Goal: Use online tool/utility: Utilize a website feature to perform a specific function

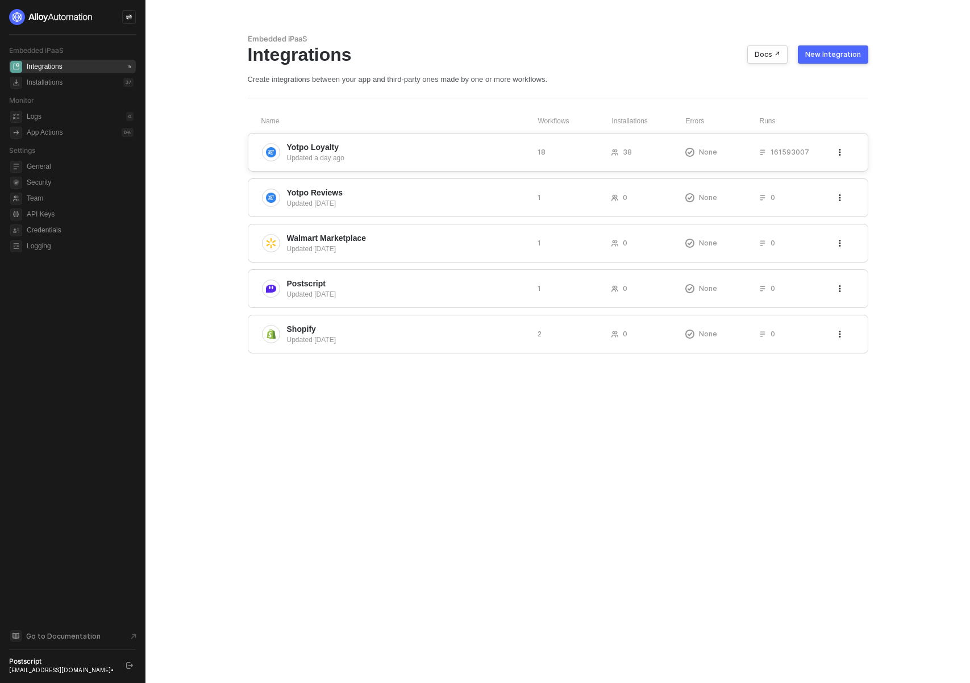
click at [378, 158] on div "Updated a day ago" at bounding box center [407, 158] width 241 height 10
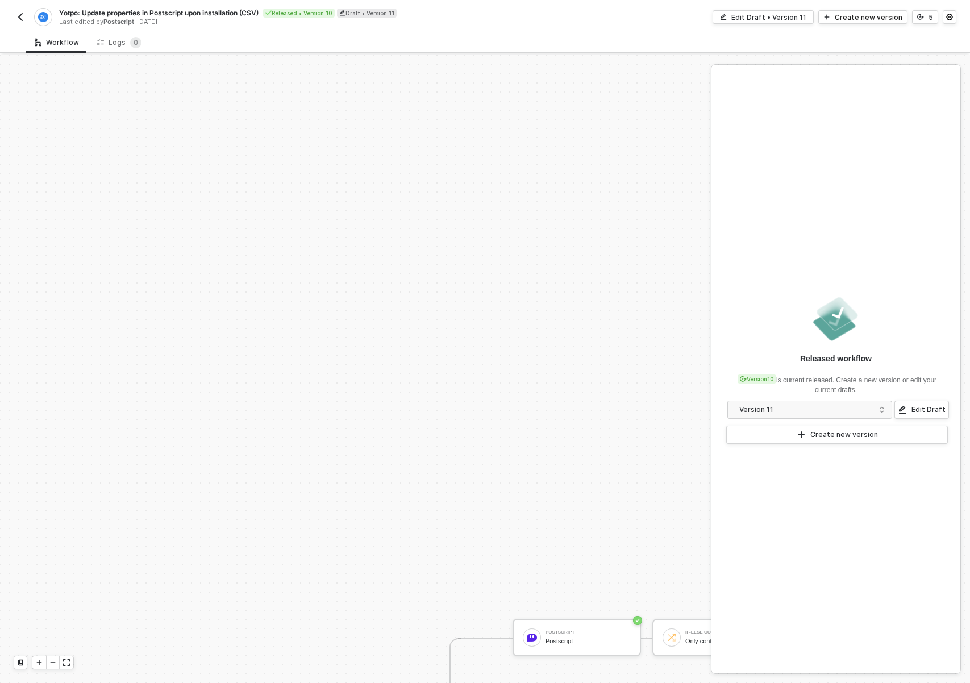
scroll to position [384, 0]
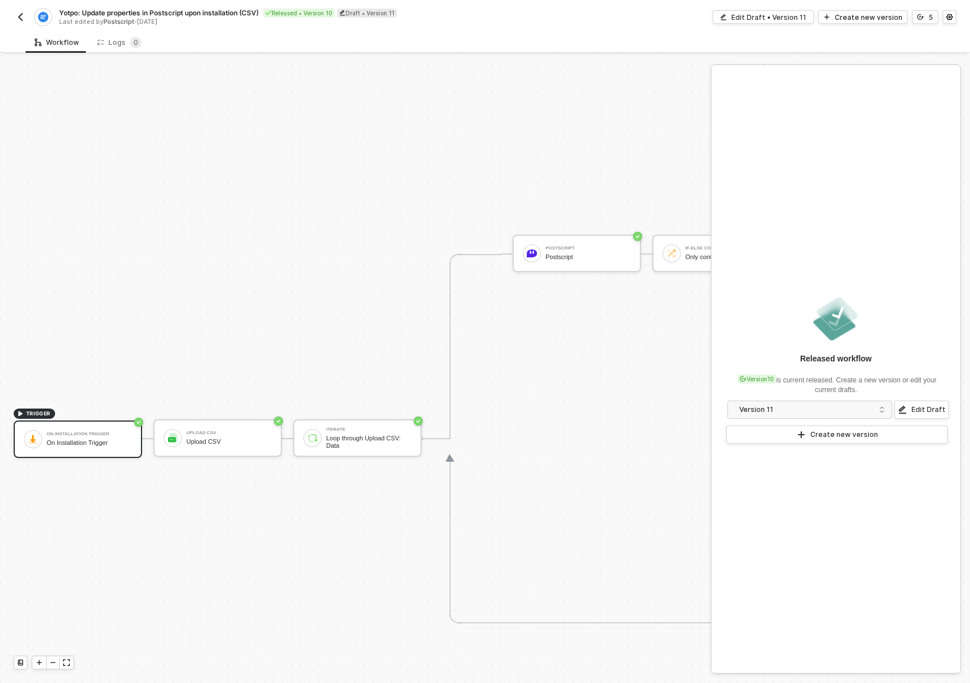
drag, startPoint x: 363, startPoint y: 512, endPoint x: 348, endPoint y: 512, distance: 15.3
click at [348, 512] on div "TRIGGER On Installation Trigger On Installation Trigger Upload CSV Upload CSV I…" at bounding box center [761, 438] width 1522 height 1535
click at [806, 20] on div "Edit Draft • Version 11" at bounding box center [768, 17] width 75 height 10
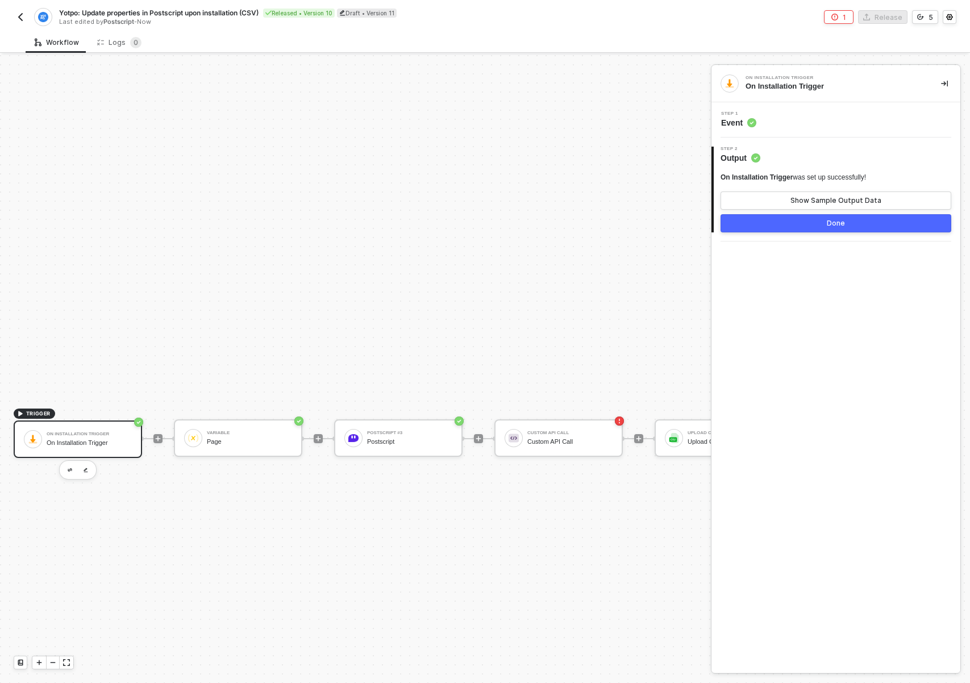
drag, startPoint x: 481, startPoint y: 367, endPoint x: 422, endPoint y: 372, distance: 58.7
click at [587, 469] on button "button" at bounding box center [582, 469] width 14 height 14
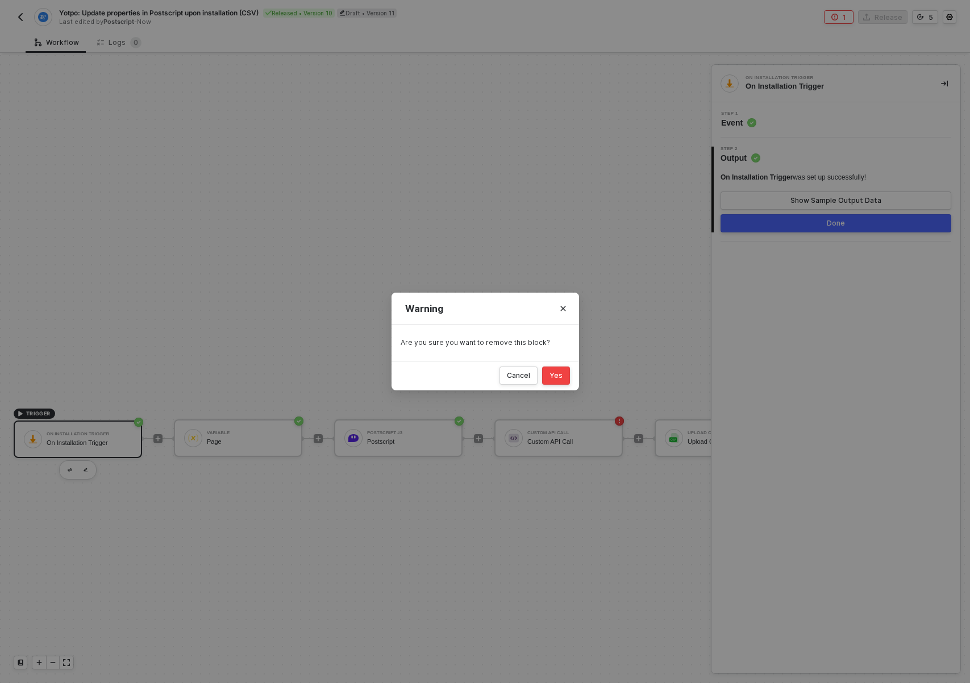
click at [552, 373] on div "Yes" at bounding box center [555, 375] width 13 height 9
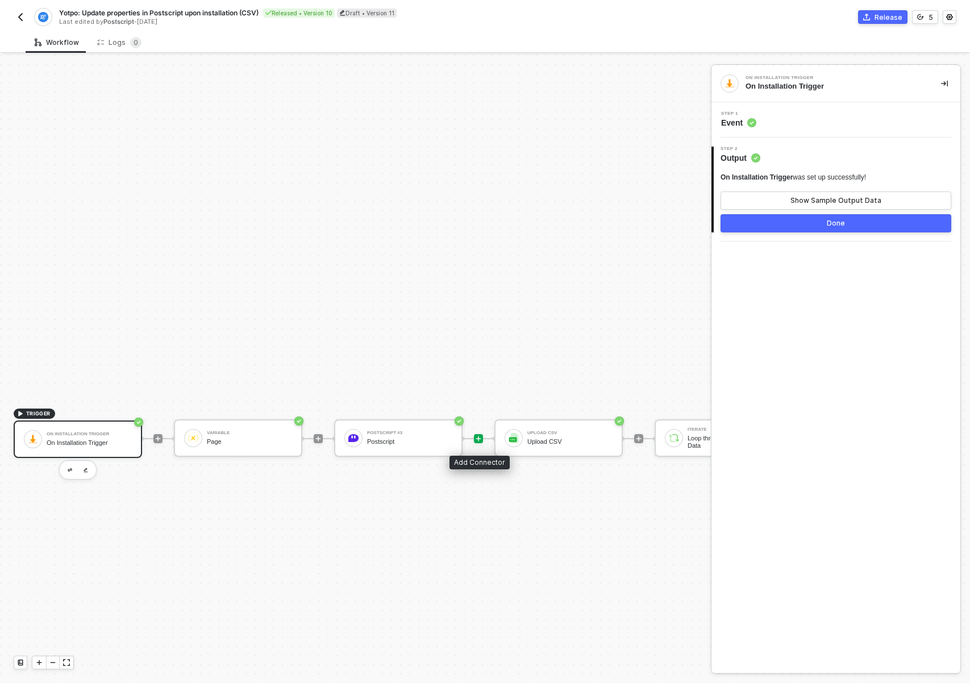
click at [479, 440] on icon "icon-play" at bounding box center [478, 438] width 7 height 7
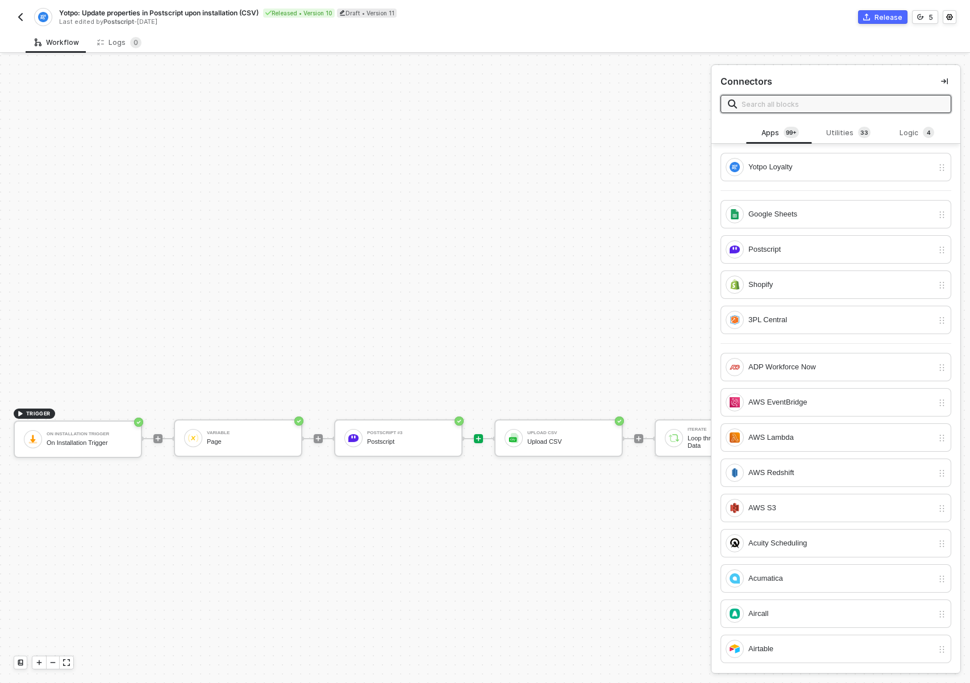
click at [809, 106] on input "text" at bounding box center [842, 104] width 202 height 12
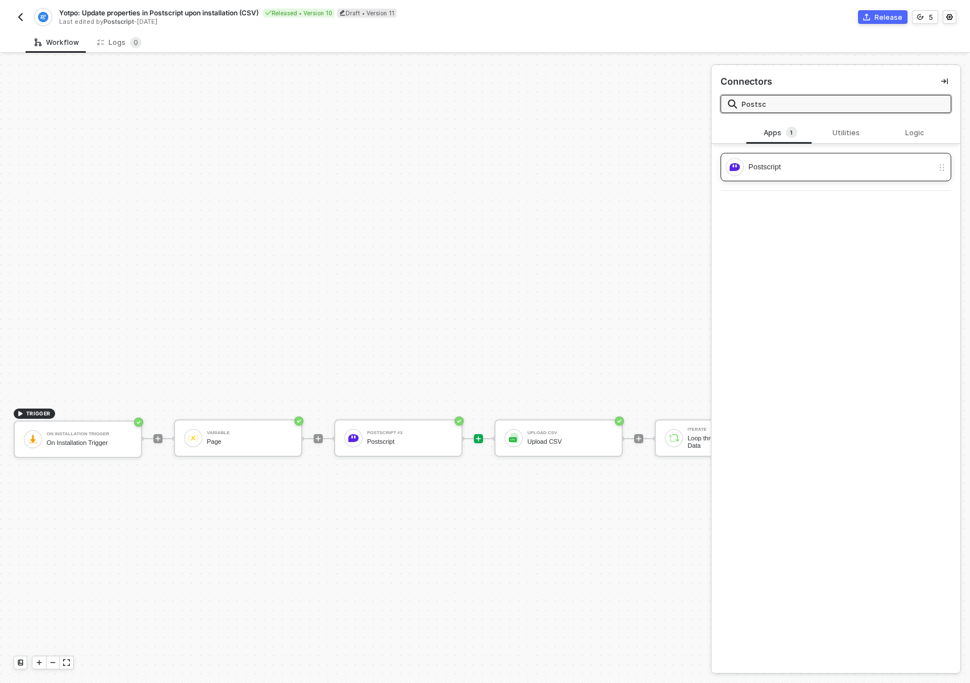
type input "Postsc"
click at [795, 169] on div "Postscript" at bounding box center [840, 167] width 185 height 12
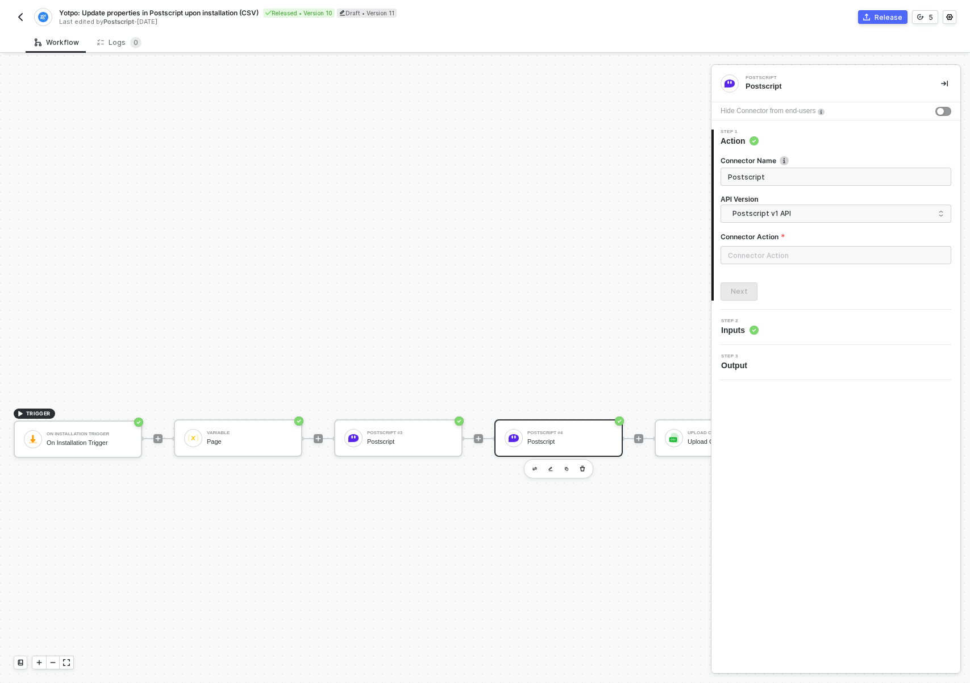
click at [736, 332] on span "Inputs" at bounding box center [739, 329] width 37 height 11
click at [757, 221] on input "search" at bounding box center [836, 214] width 216 height 18
click at [756, 259] on div "Postscript v2 API" at bounding box center [835, 262] width 211 height 11
click at [748, 248] on input "text" at bounding box center [835, 255] width 231 height 18
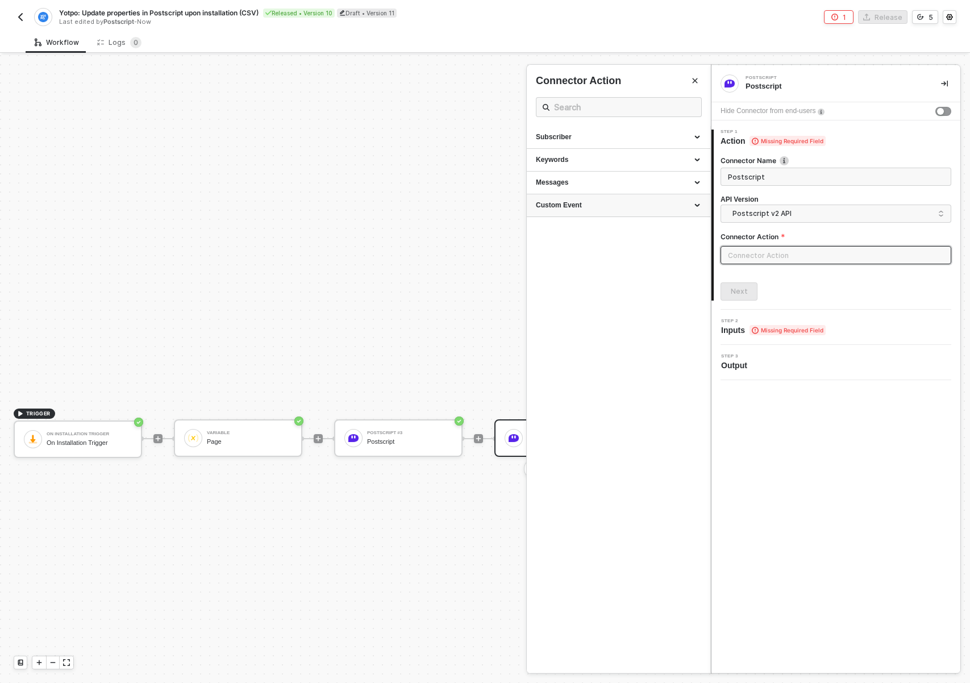
click at [583, 199] on div "Custom Event" at bounding box center [618, 205] width 183 height 23
click at [579, 178] on div "Messages" at bounding box center [618, 183] width 165 height 10
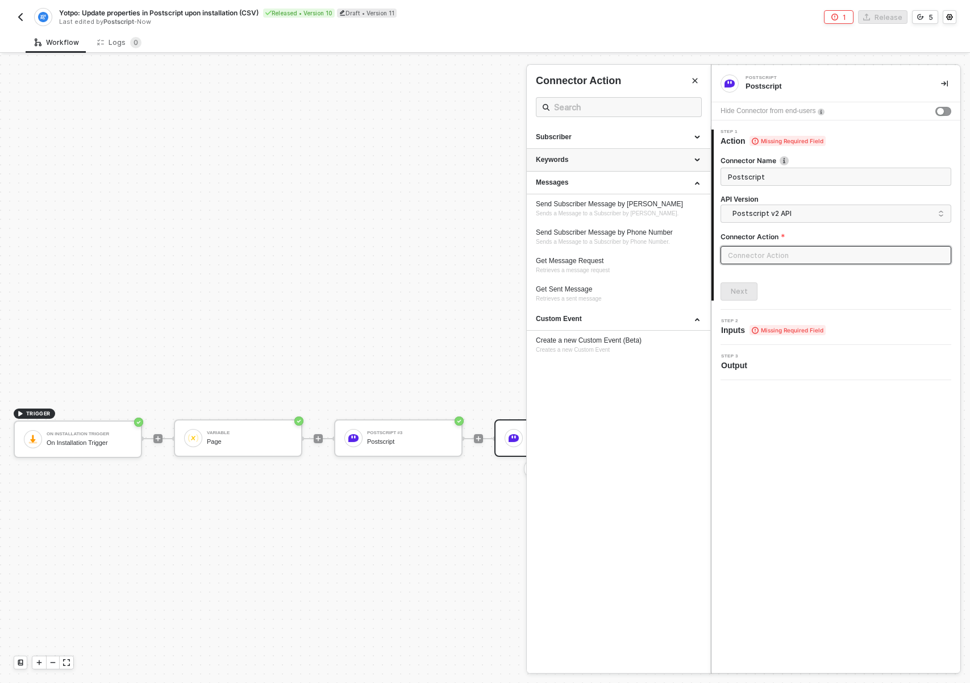
click at [580, 157] on div "Keywords" at bounding box center [618, 160] width 165 height 10
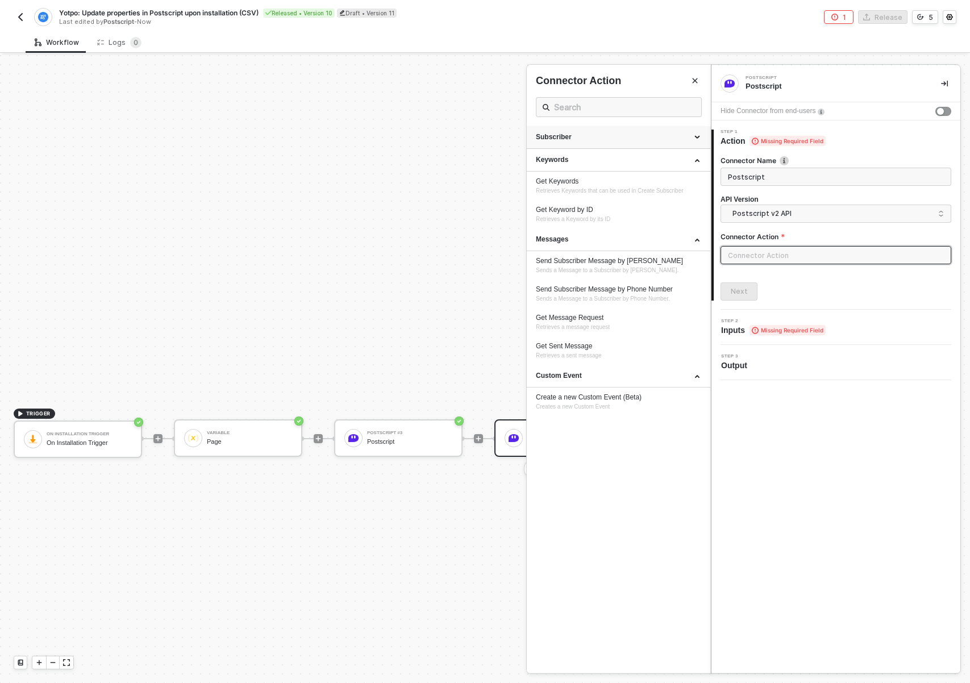
click at [581, 138] on div "Subscriber" at bounding box center [618, 137] width 165 height 10
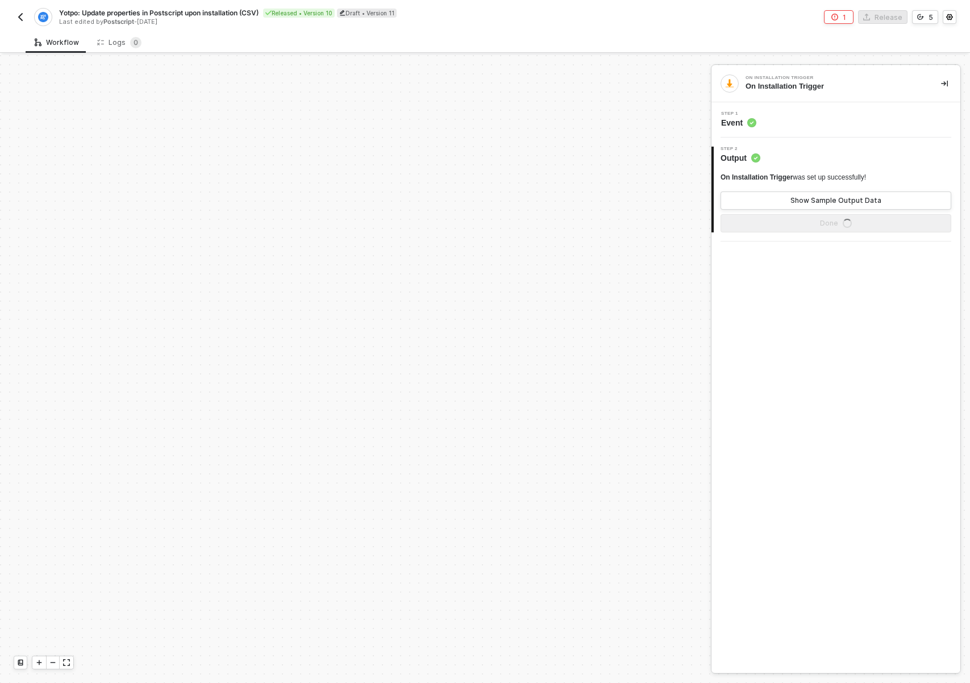
scroll to position [384, 0]
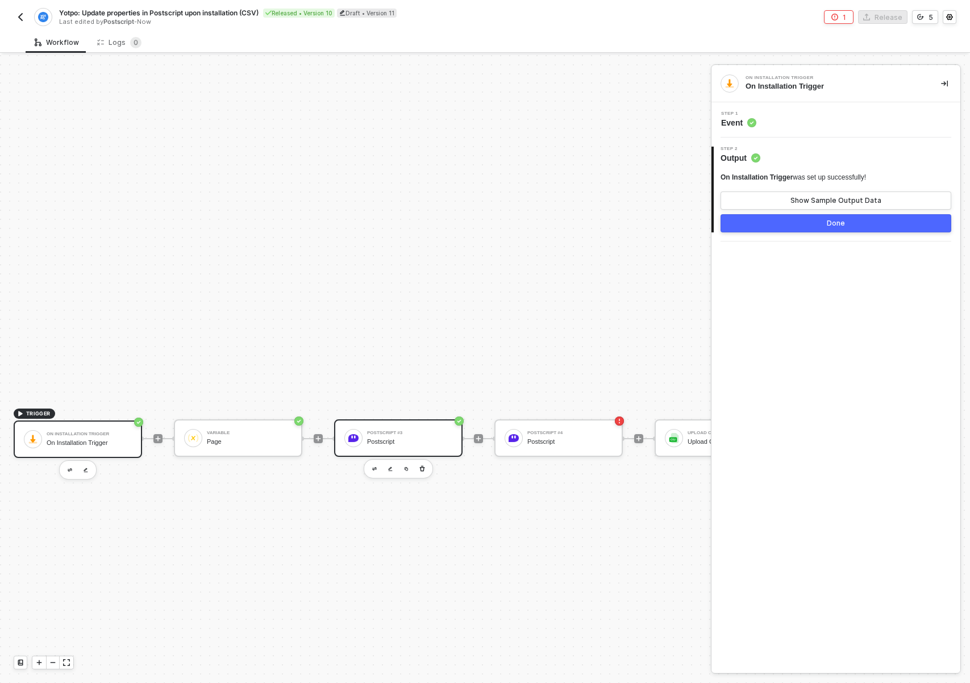
click at [394, 454] on div "Postscript #3 Postscript" at bounding box center [398, 437] width 128 height 37
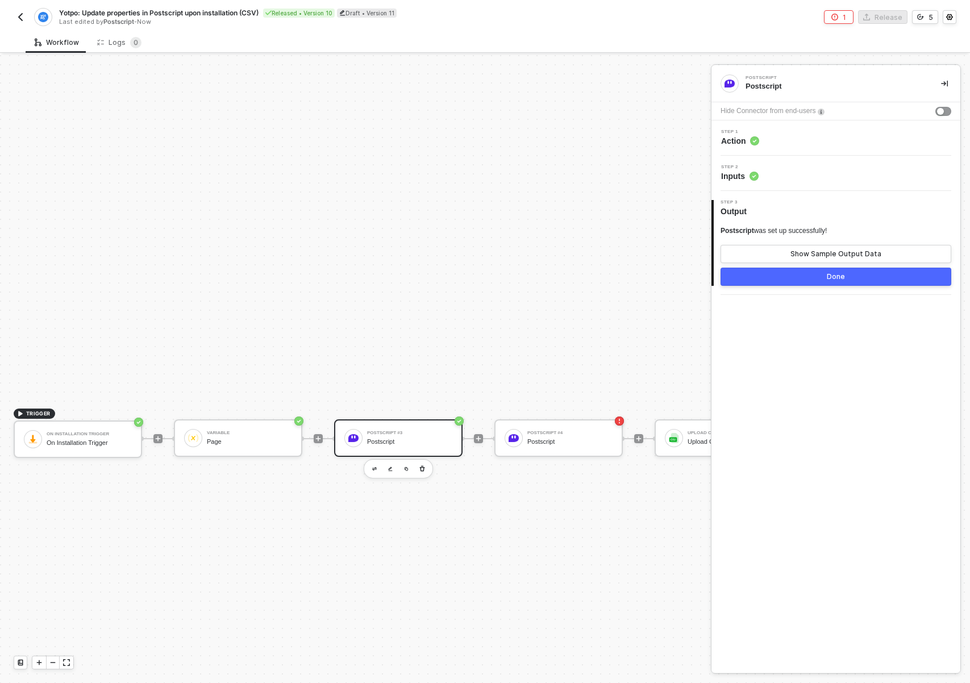
drag, startPoint x: 577, startPoint y: 579, endPoint x: 494, endPoint y: 569, distance: 84.2
click at [567, 435] on div "Postscript #4" at bounding box center [569, 433] width 85 height 5
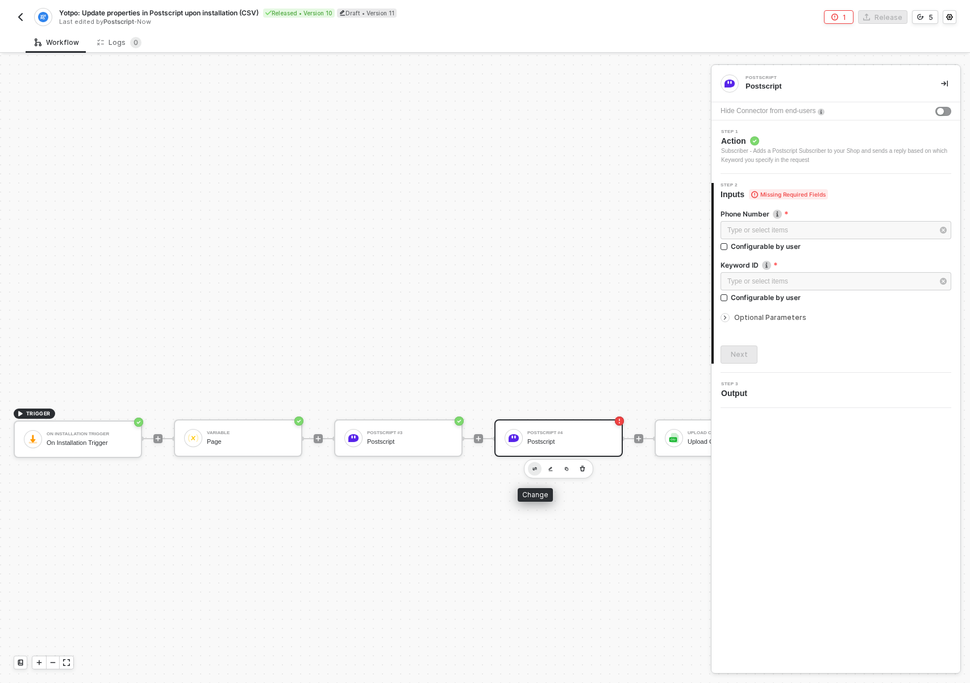
click at [537, 472] on button "button" at bounding box center [535, 469] width 14 height 14
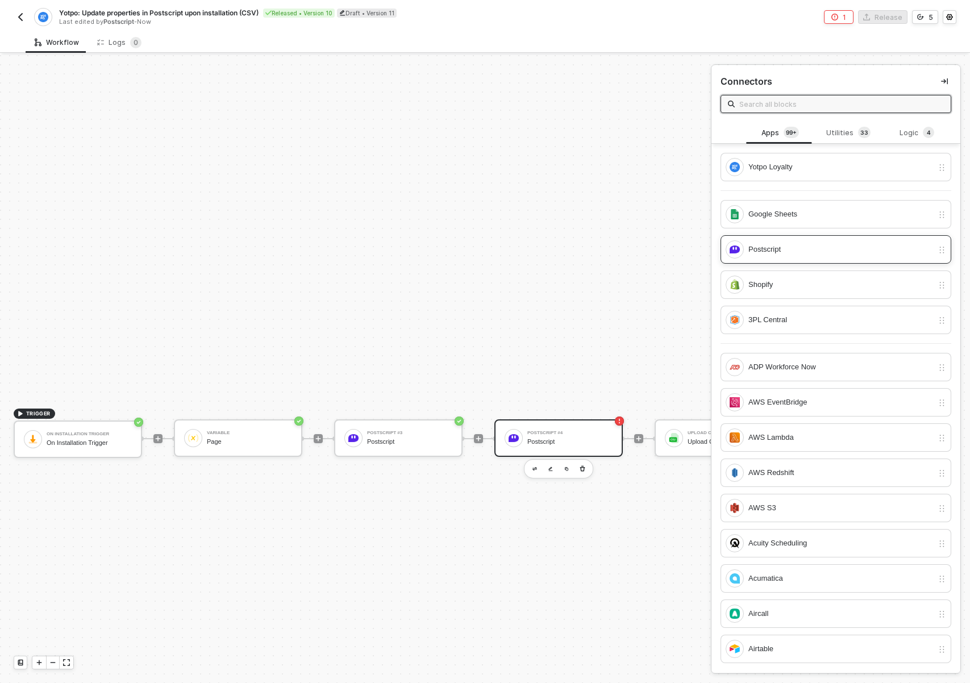
click at [773, 258] on div "Postscript" at bounding box center [835, 249] width 231 height 28
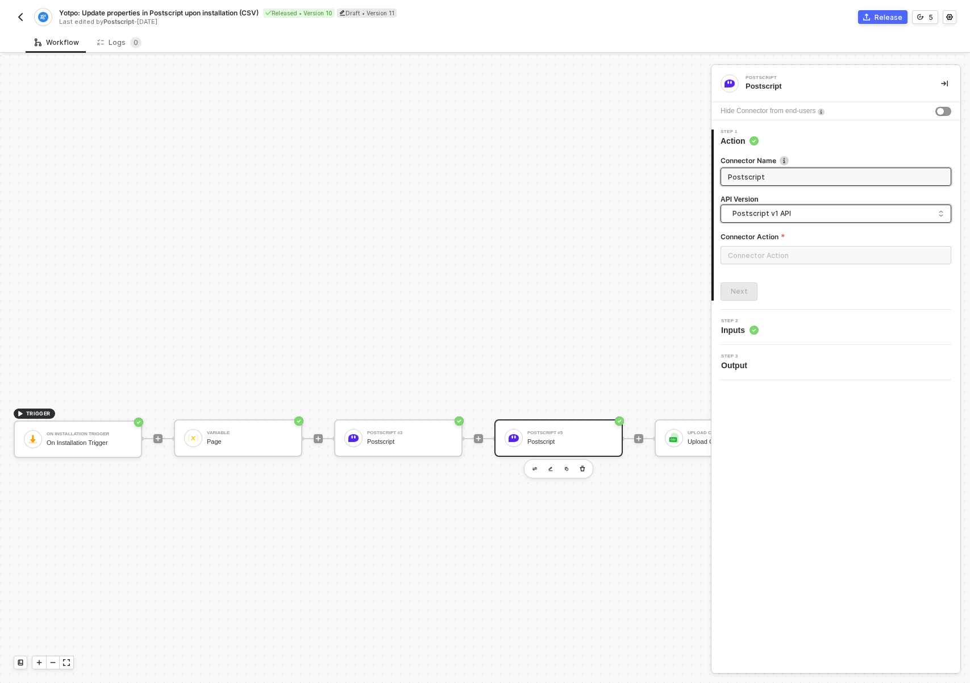
click at [782, 216] on span "Postscript v1 API" at bounding box center [837, 213] width 211 height 12
click at [784, 211] on span "Postscript v1 API" at bounding box center [837, 213] width 211 height 12
click at [770, 266] on div at bounding box center [835, 259] width 231 height 27
click at [766, 258] on input "text" at bounding box center [835, 255] width 231 height 18
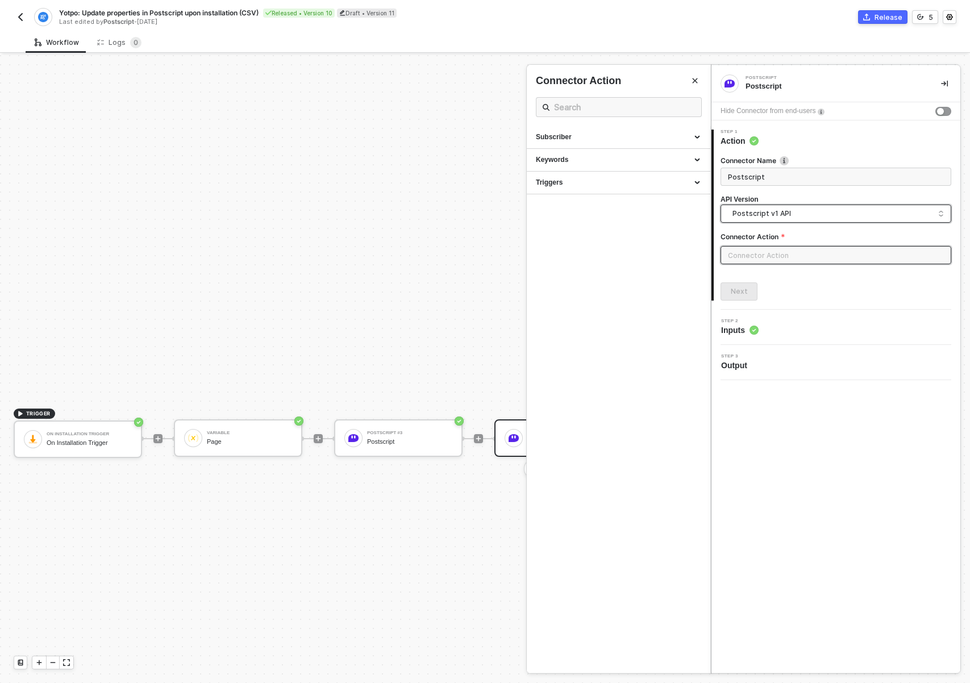
click at [738, 211] on span "Postscript v1 API" at bounding box center [837, 213] width 211 height 12
click at [742, 254] on div "Postscript v2 API" at bounding box center [835, 262] width 225 height 23
click at [594, 188] on div "Messages" at bounding box center [618, 183] width 183 height 23
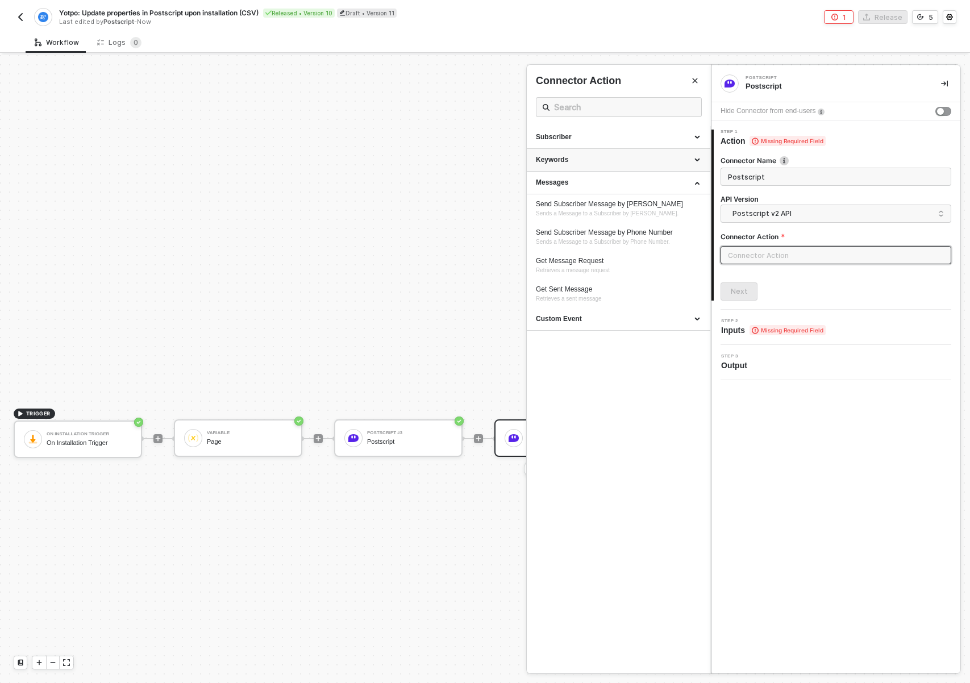
click at [599, 160] on div "Keywords" at bounding box center [618, 160] width 165 height 10
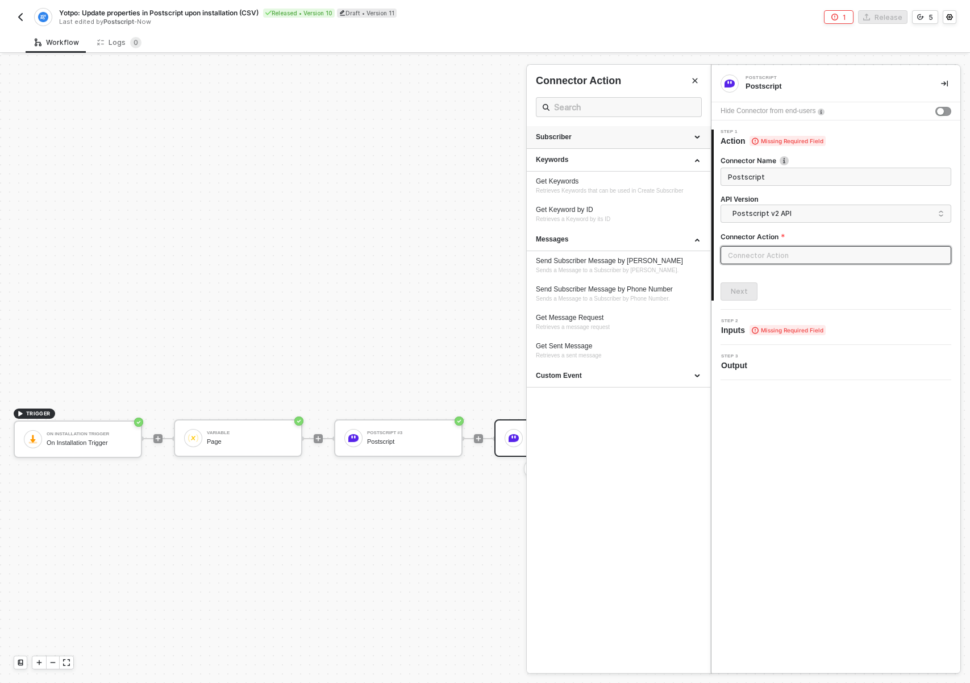
click at [598, 144] on div "Subscriber" at bounding box center [618, 137] width 183 height 23
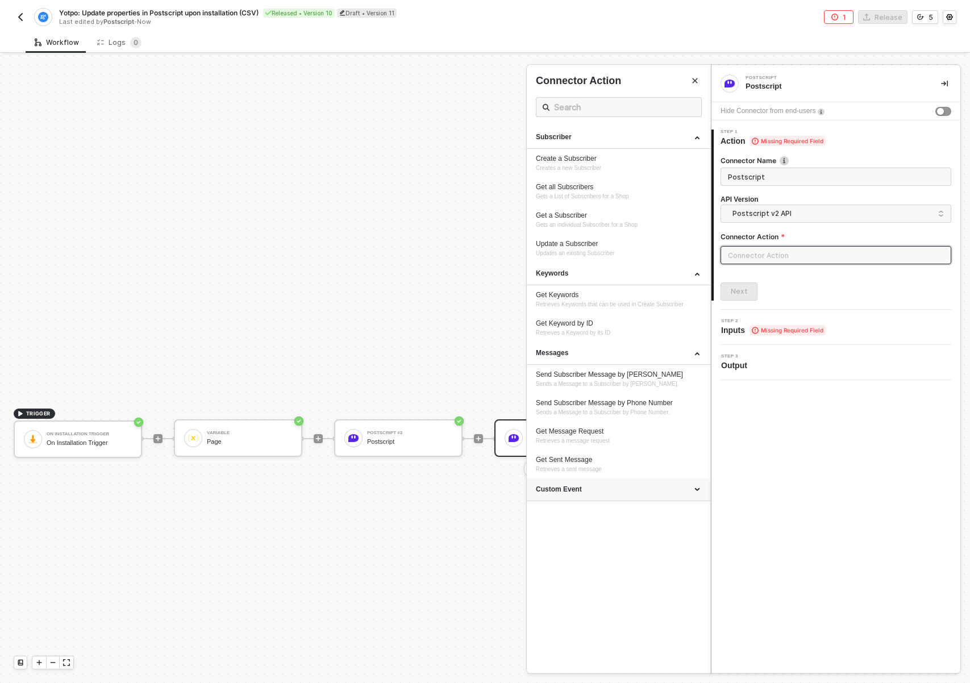
click at [594, 489] on div "Custom Event" at bounding box center [618, 490] width 165 height 10
